Goal: Find contact information: Find contact information

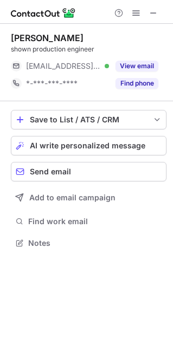
scroll to position [235, 173]
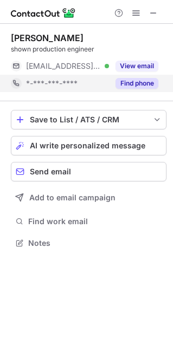
click at [127, 81] on button "Find phone" at bounding box center [136, 83] width 43 height 11
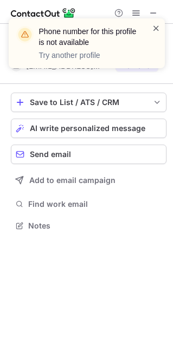
scroll to position [218, 173]
click at [155, 27] on span at bounding box center [156, 28] width 9 height 11
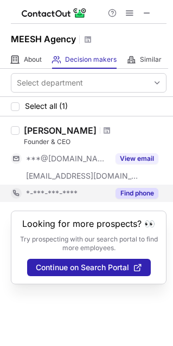
click at [141, 196] on button "Find phone" at bounding box center [136, 193] width 43 height 11
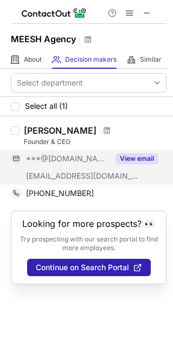
click at [126, 159] on button "View email" at bounding box center [136, 158] width 43 height 11
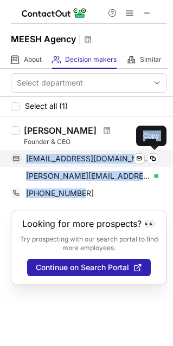
drag, startPoint x: 93, startPoint y: 195, endPoint x: 25, endPoint y: 163, distance: 74.3
click at [25, 163] on div "Michele P Founder & CEO mlynettep@gmail.com Verified Send email Copy michele@me…" at bounding box center [92, 163] width 147 height 77
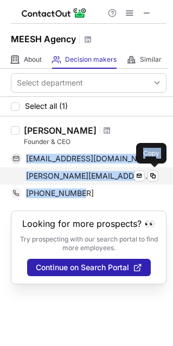
copy div "mlynettep@gmail.com Verified Send email Copy michele@meeshagency.com Verified S…"
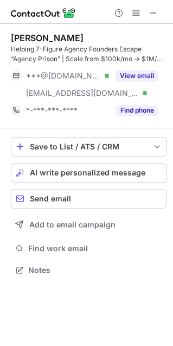
scroll to position [262, 173]
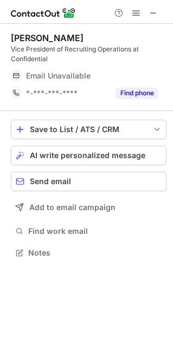
scroll to position [245, 173]
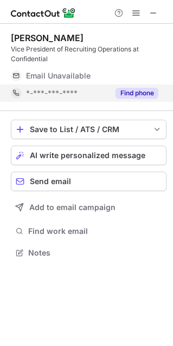
click at [135, 91] on button "Find phone" at bounding box center [136, 93] width 43 height 11
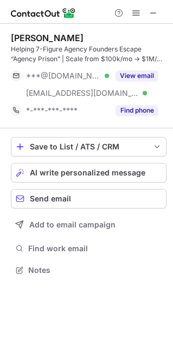
scroll to position [262, 173]
